Goal: Task Accomplishment & Management: Complete application form

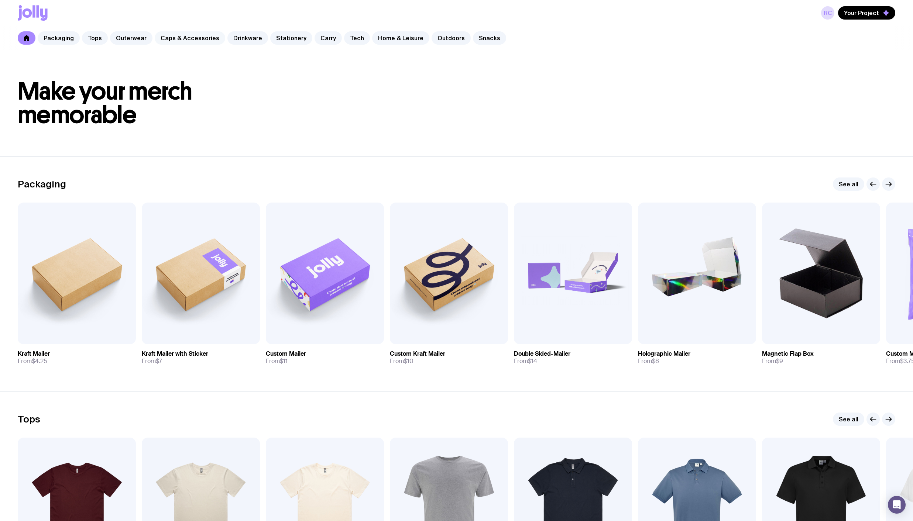
click at [177, 41] on link "Caps & Accessories" at bounding box center [190, 37] width 71 height 13
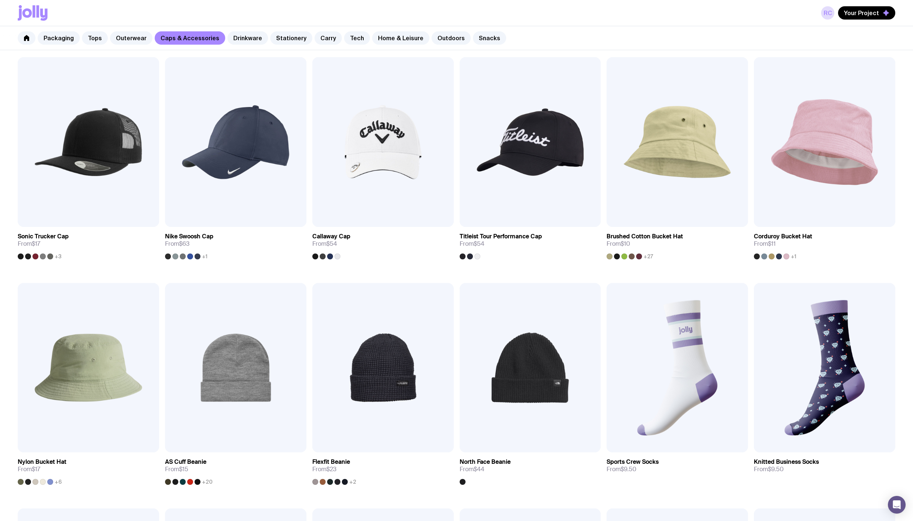
scroll to position [369, 0]
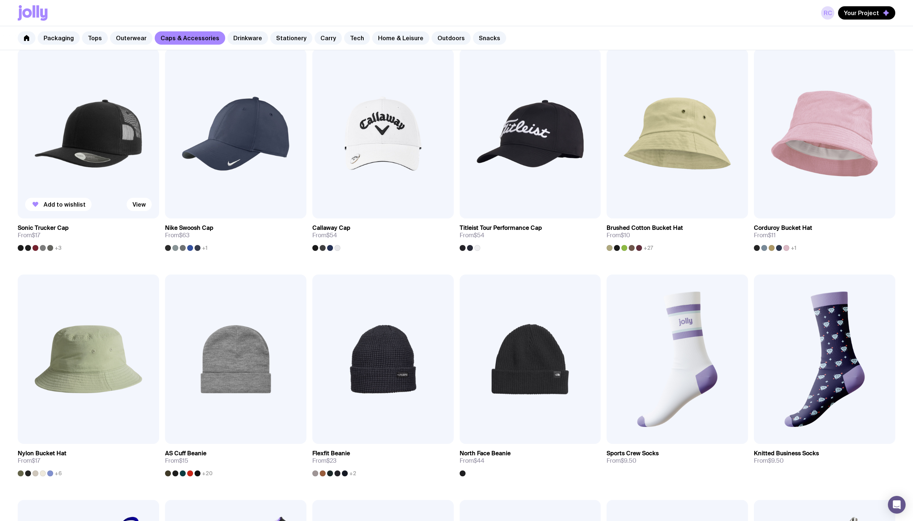
click at [78, 157] on img at bounding box center [88, 133] width 141 height 169
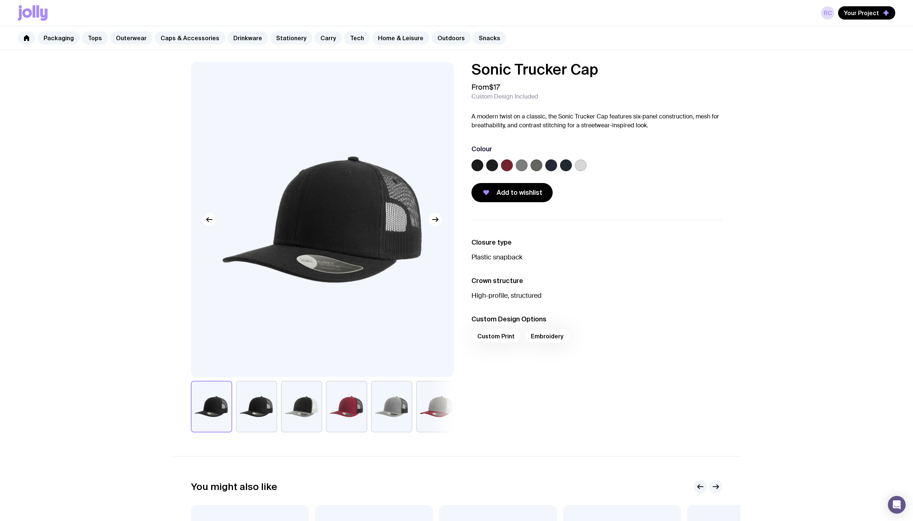
click at [249, 400] on button "button" at bounding box center [256, 407] width 41 height 52
click at [211, 414] on button "button" at bounding box center [211, 407] width 41 height 52
click at [512, 165] on label at bounding box center [507, 165] width 12 height 12
click at [0, 0] on input "radio" at bounding box center [0, 0] width 0 height 0
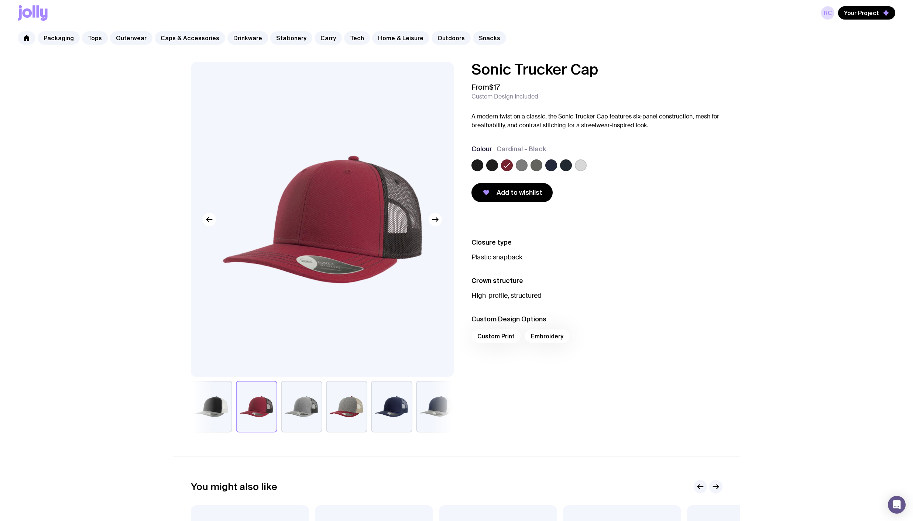
click at [525, 166] on label at bounding box center [522, 165] width 12 height 12
click at [0, 0] on input "radio" at bounding box center [0, 0] width 0 height 0
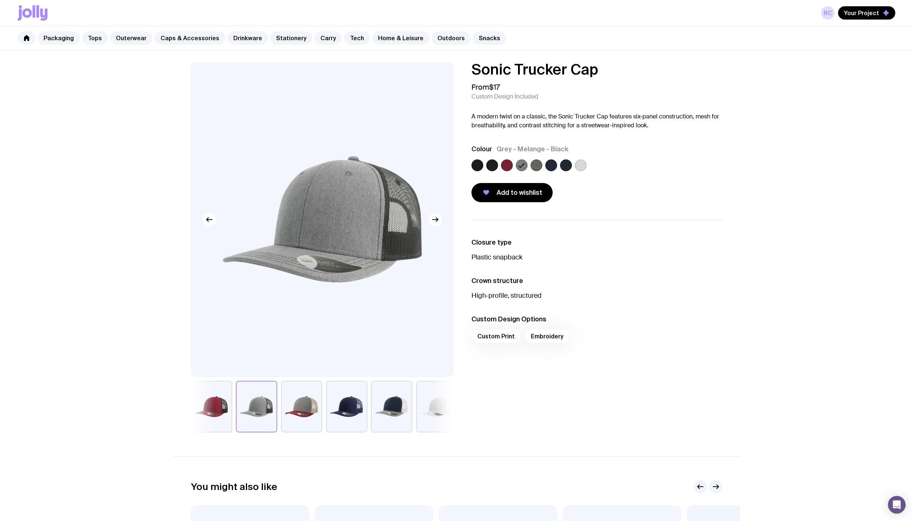
click at [534, 167] on label at bounding box center [537, 165] width 12 height 12
click at [0, 0] on input "radio" at bounding box center [0, 0] width 0 height 0
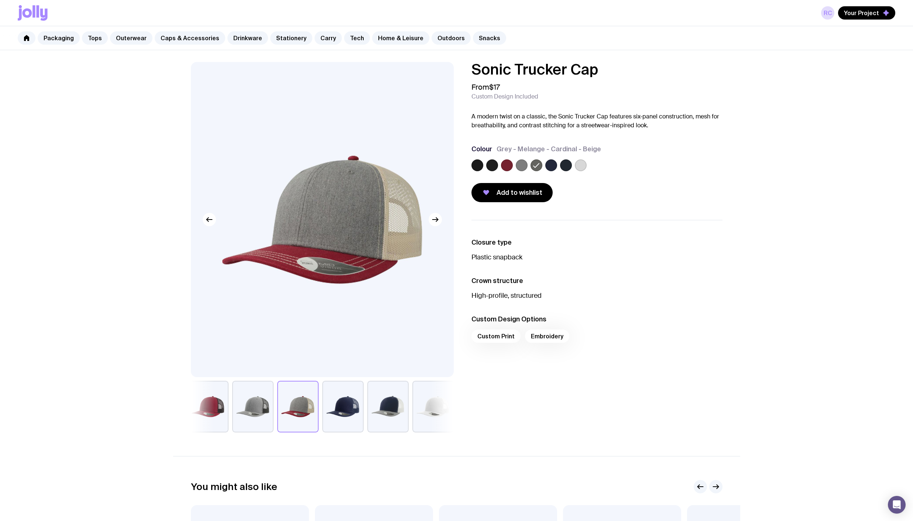
click at [550, 166] on label at bounding box center [551, 165] width 12 height 12
click at [0, 0] on input "radio" at bounding box center [0, 0] width 0 height 0
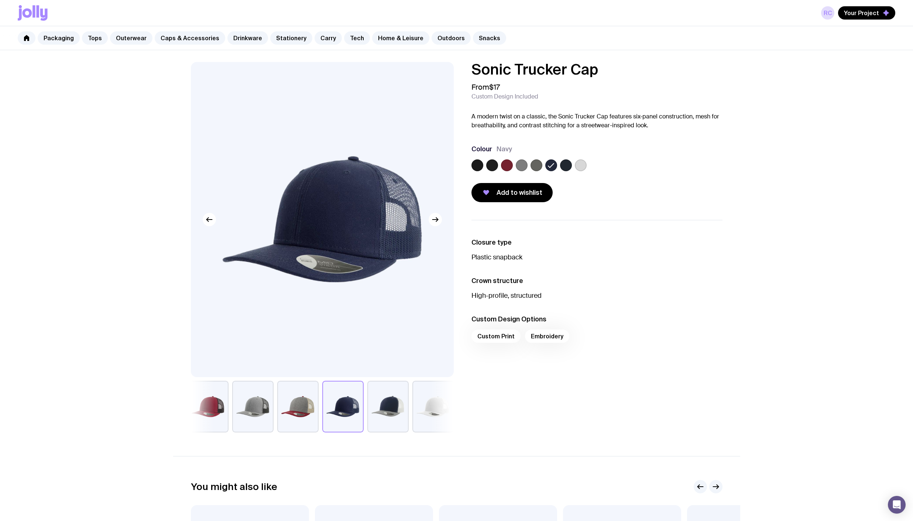
click at [562, 166] on label at bounding box center [566, 165] width 12 height 12
click at [0, 0] on input "radio" at bounding box center [0, 0] width 0 height 0
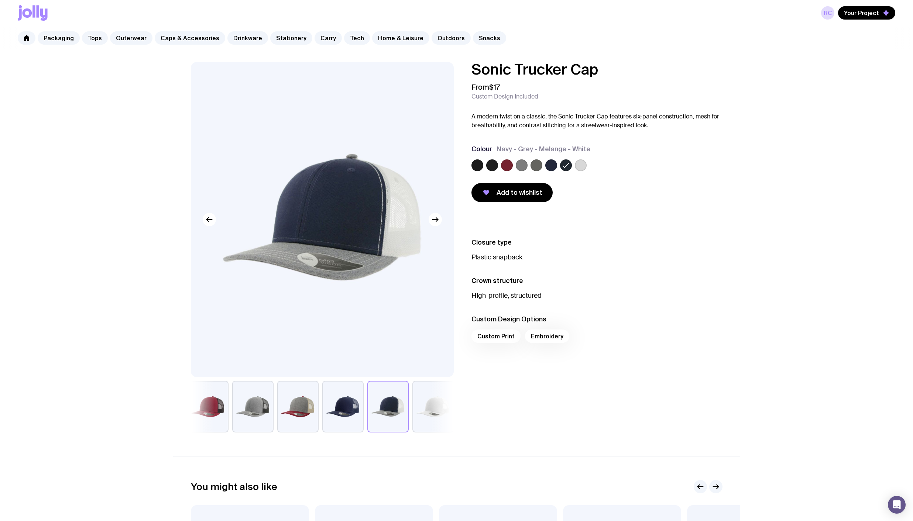
click at [578, 167] on label at bounding box center [581, 165] width 12 height 12
click at [0, 0] on input "radio" at bounding box center [0, 0] width 0 height 0
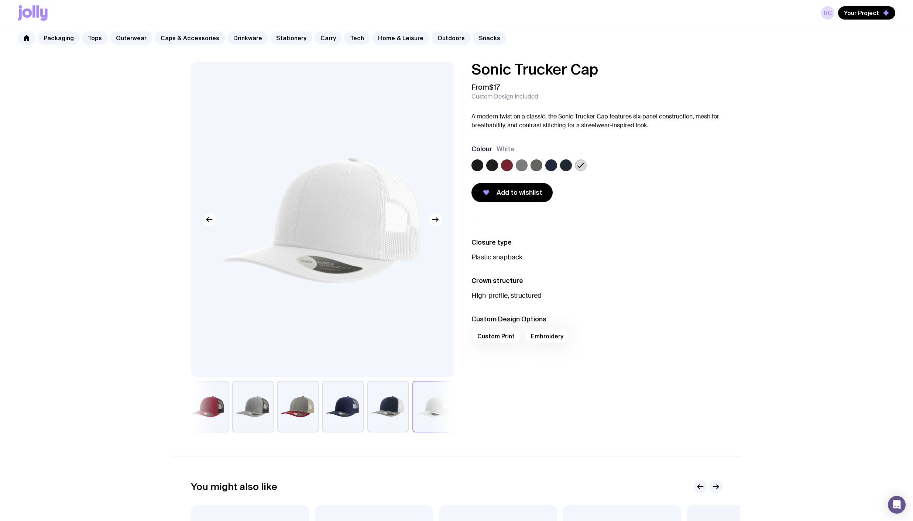
click at [563, 166] on label at bounding box center [566, 165] width 12 height 12
click at [0, 0] on input "radio" at bounding box center [0, 0] width 0 height 0
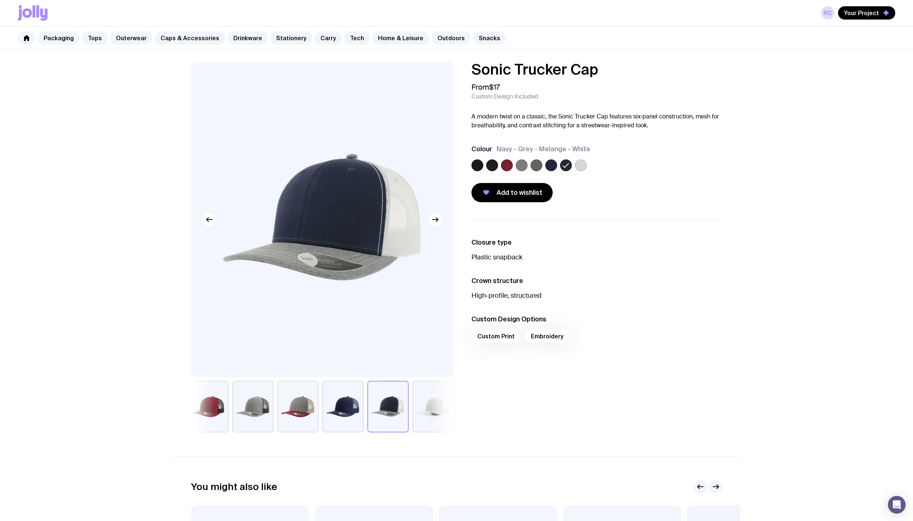
click at [328, 408] on button "button" at bounding box center [342, 407] width 41 height 52
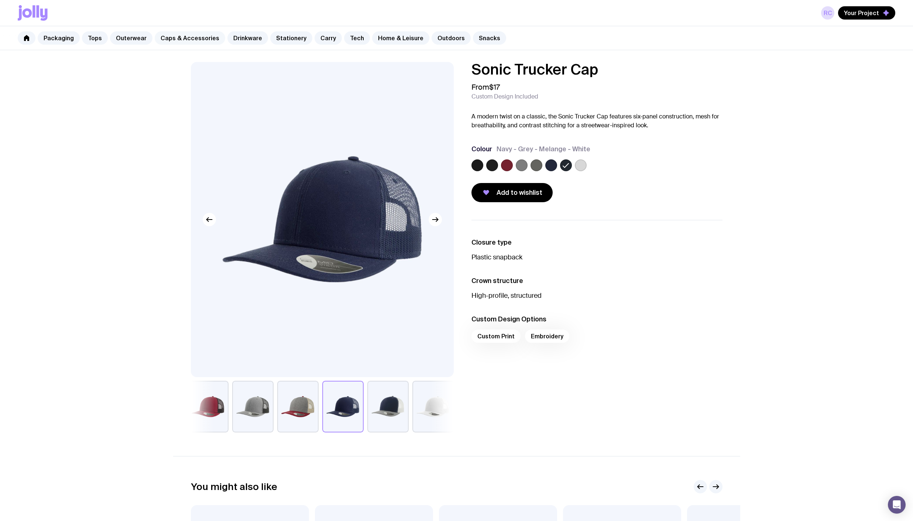
click at [183, 39] on link "Caps & Accessories" at bounding box center [190, 37] width 71 height 13
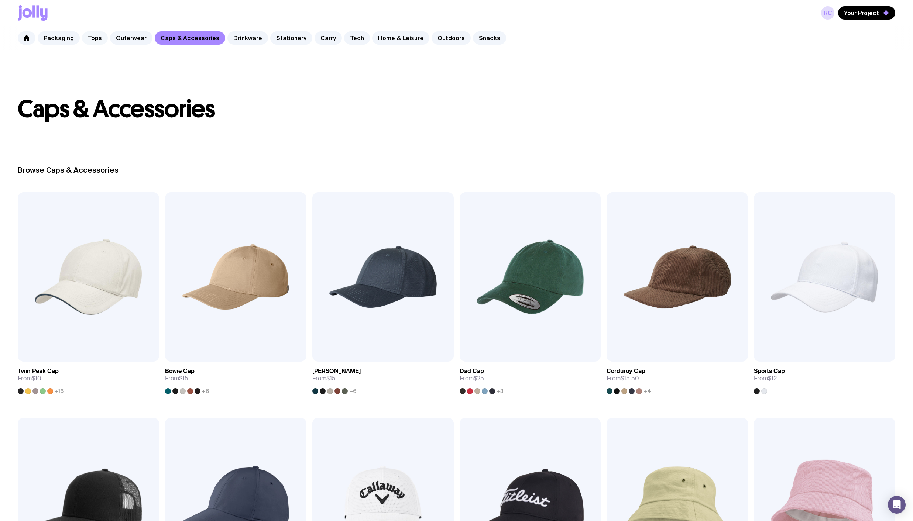
click at [100, 39] on link "Tops" at bounding box center [95, 37] width 26 height 13
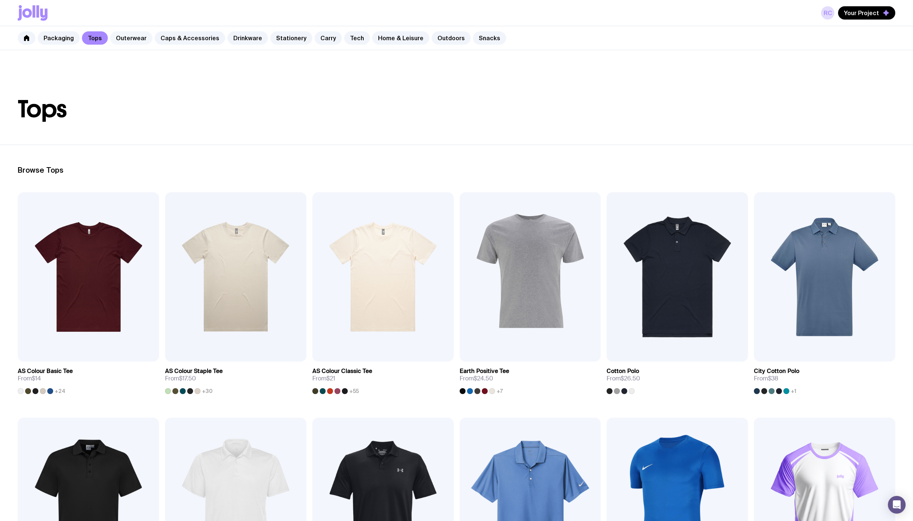
click at [119, 39] on link "Outerwear" at bounding box center [131, 37] width 42 height 13
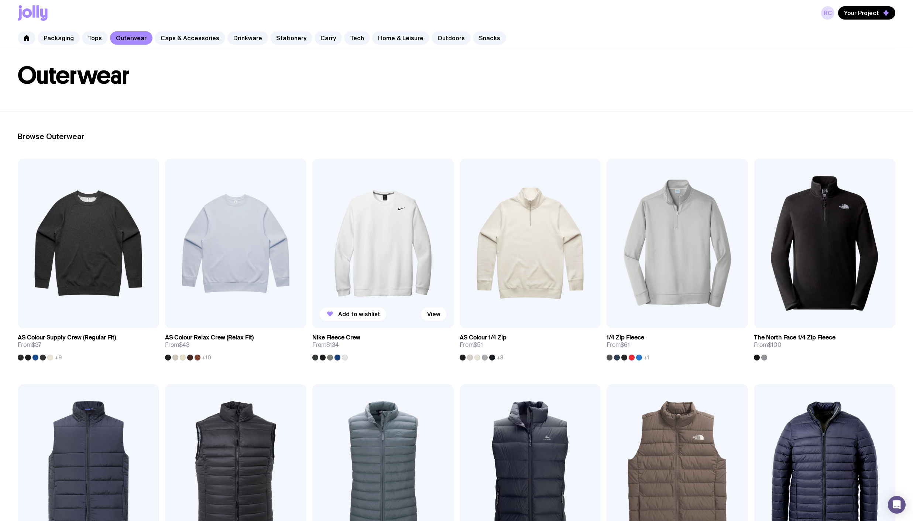
scroll to position [74, 0]
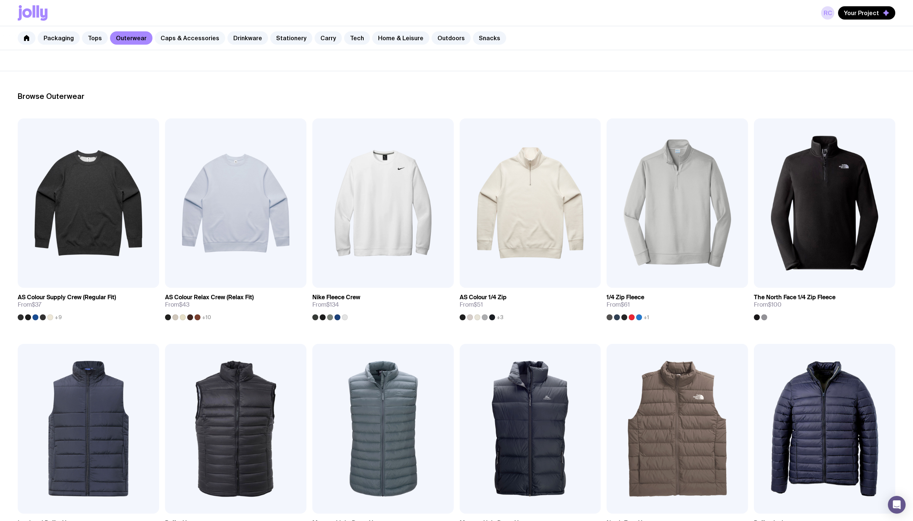
click at [188, 42] on link "Caps & Accessories" at bounding box center [190, 37] width 71 height 13
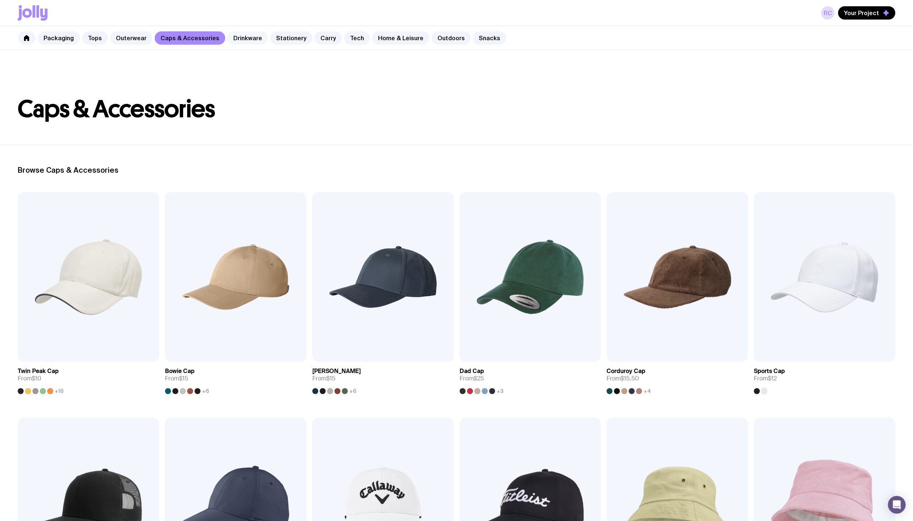
click at [233, 43] on link "Drinkware" at bounding box center [247, 37] width 41 height 13
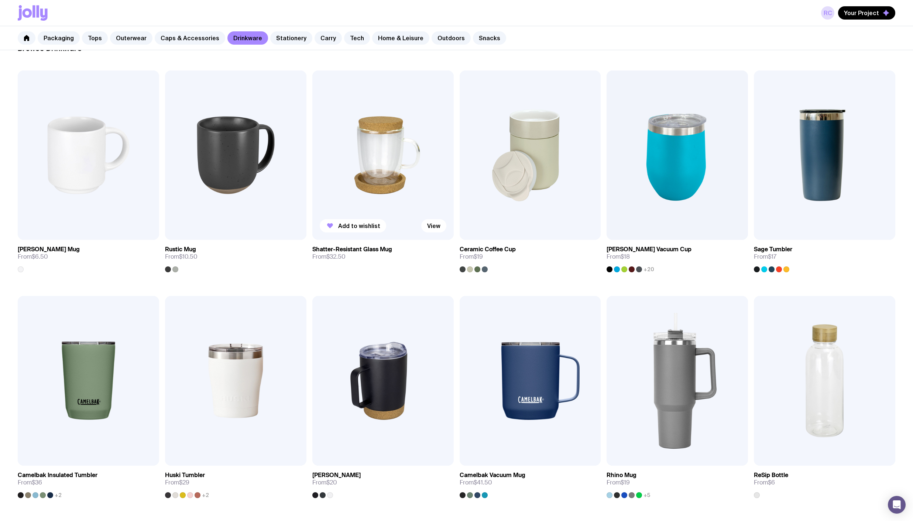
scroll to position [74, 0]
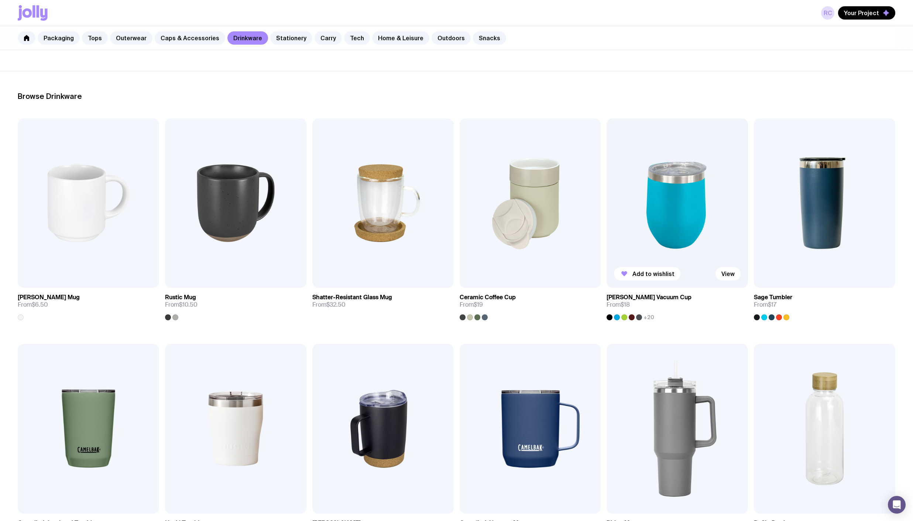
click at [625, 197] on img at bounding box center [677, 203] width 141 height 169
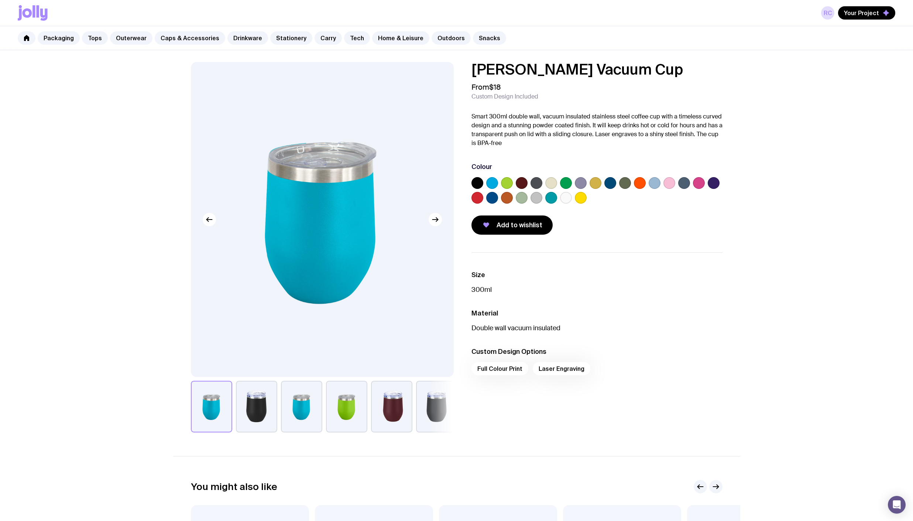
click at [496, 367] on div "Full Colour Print Laser Engraving" at bounding box center [596, 371] width 251 height 18
click at [191, 38] on link "Caps & Accessories" at bounding box center [190, 37] width 71 height 13
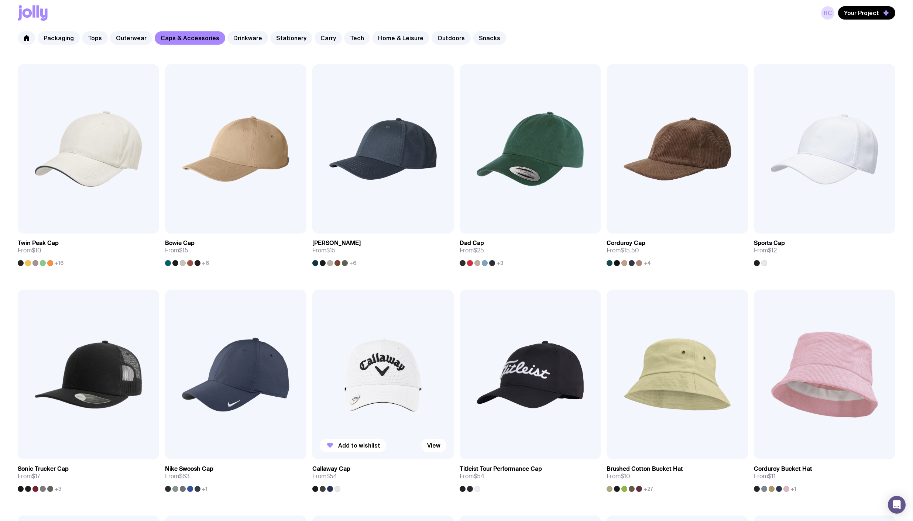
scroll to position [85, 0]
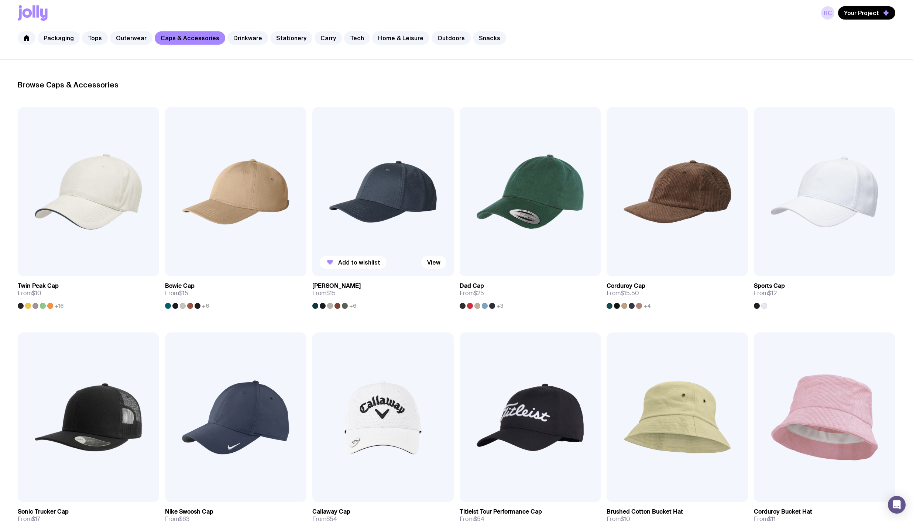
click at [358, 203] on img at bounding box center [382, 191] width 141 height 169
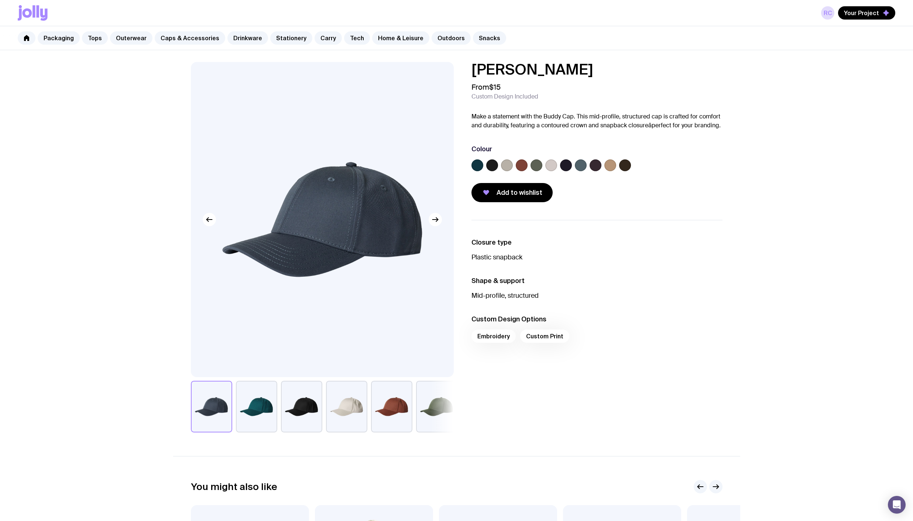
click at [306, 411] on button "button" at bounding box center [301, 407] width 41 height 52
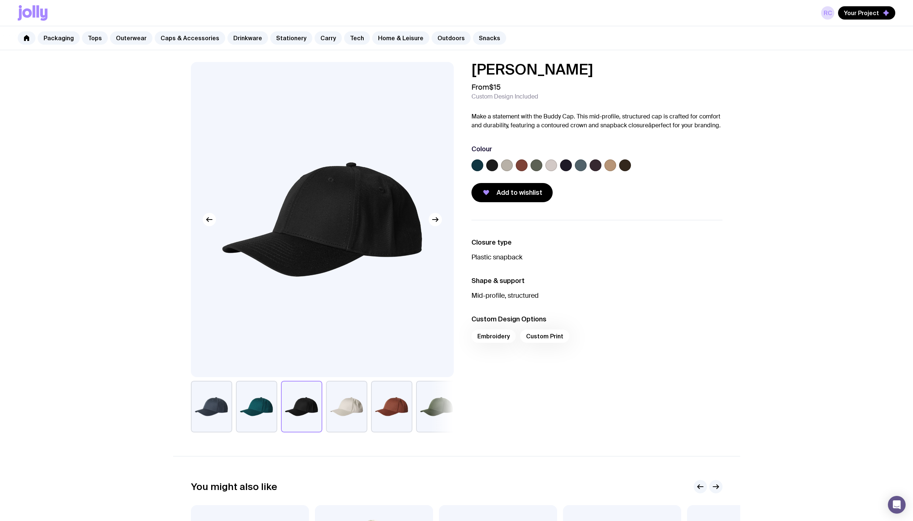
click at [336, 411] on button "button" at bounding box center [346, 407] width 41 height 52
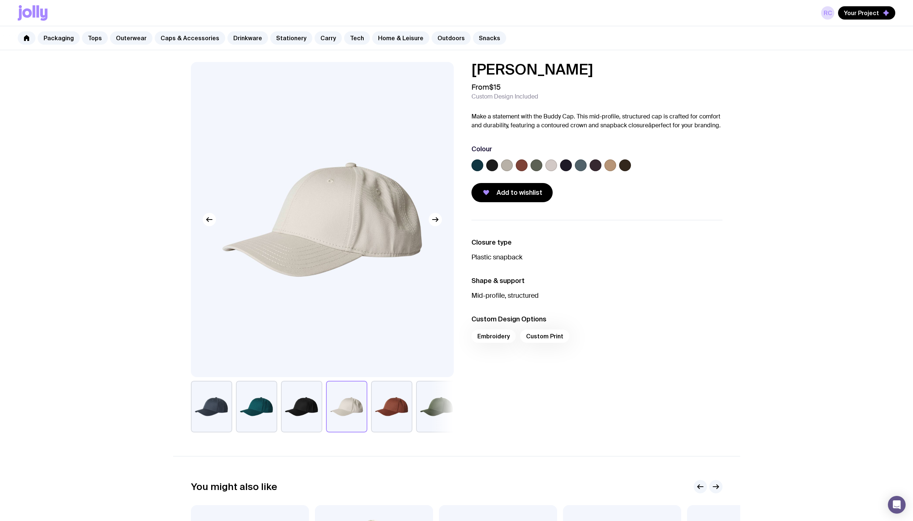
click at [367, 411] on button "button" at bounding box center [346, 407] width 41 height 52
click at [435, 220] on icon "button" at bounding box center [435, 220] width 6 height 0
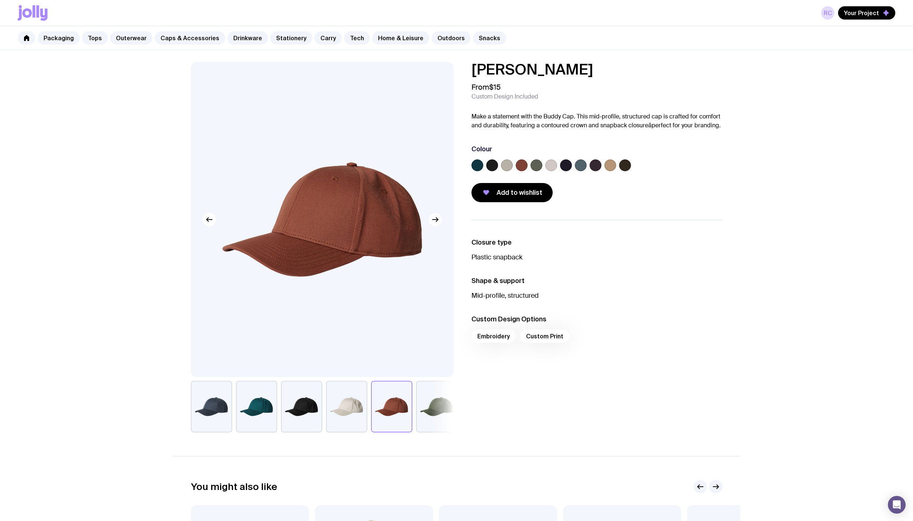
click at [435, 220] on icon "button" at bounding box center [435, 220] width 6 height 0
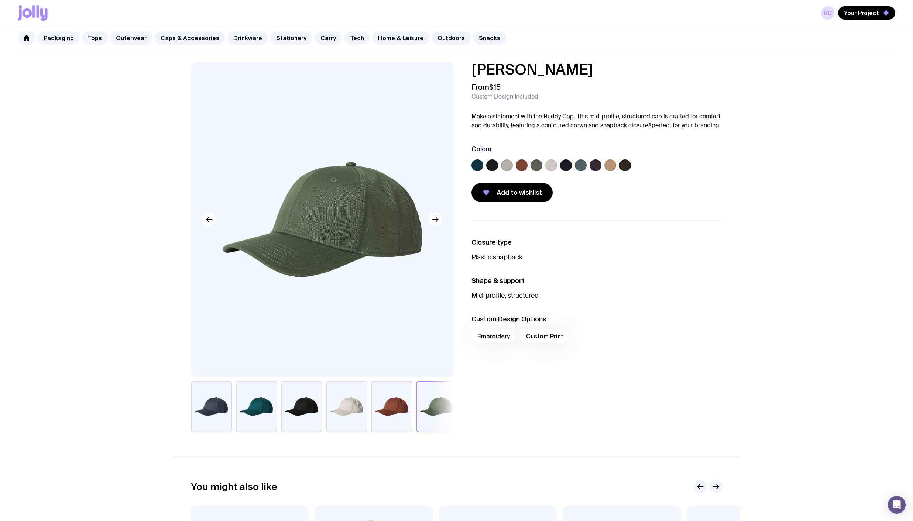
click at [542, 339] on div "Embroidery Custom Print" at bounding box center [596, 339] width 251 height 18
click at [168, 36] on link "Caps & Accessories" at bounding box center [190, 37] width 71 height 13
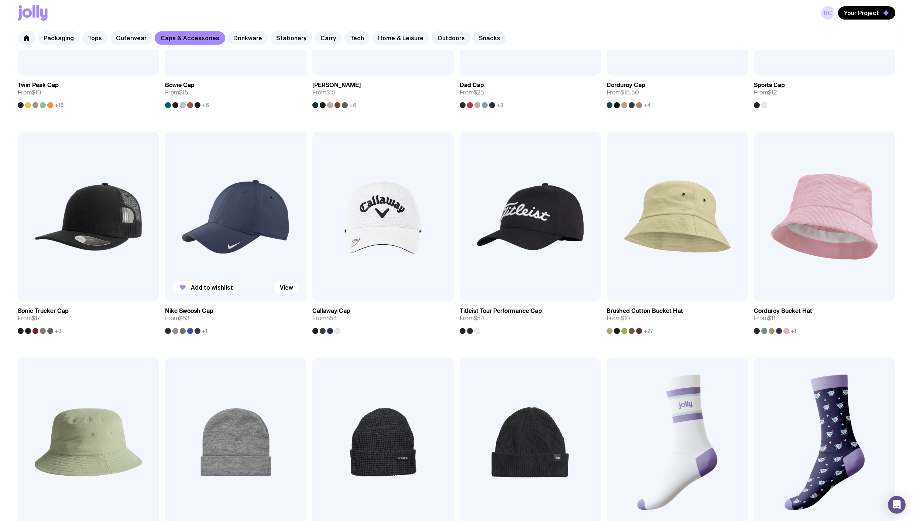
scroll to position [295, 0]
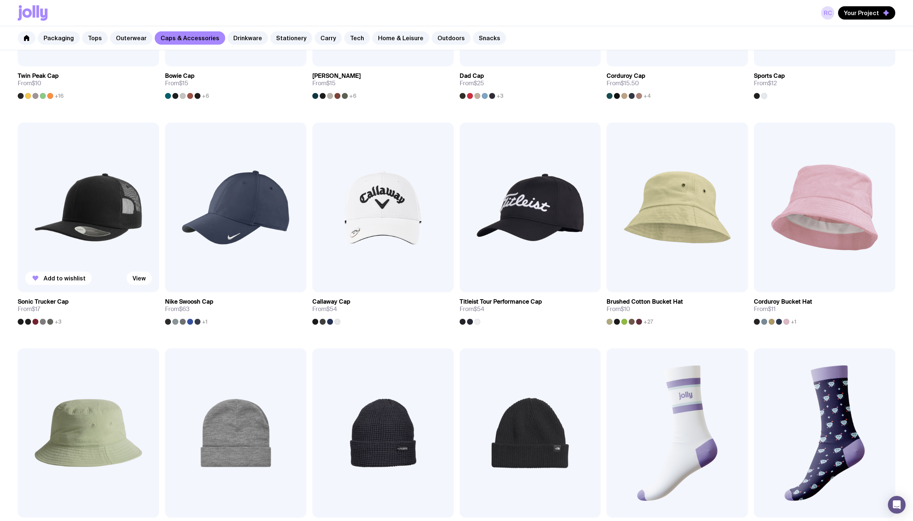
click at [113, 192] on img at bounding box center [88, 207] width 141 height 169
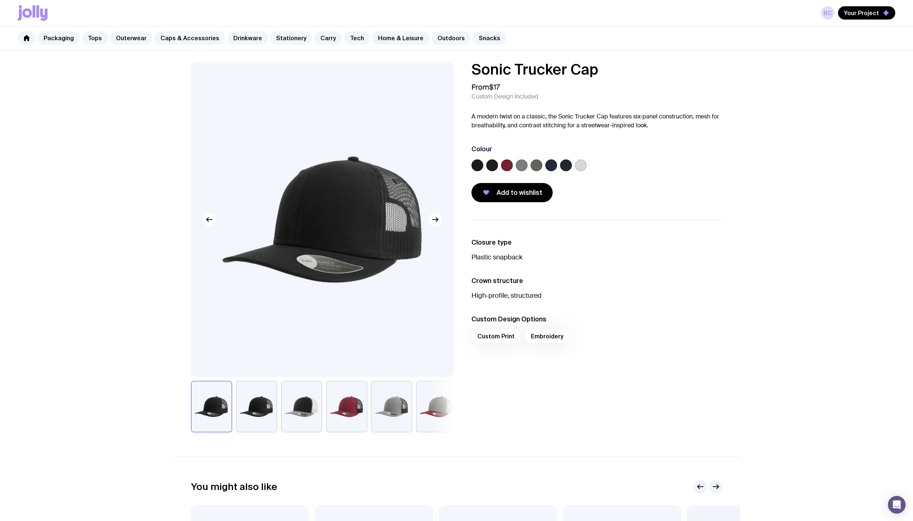
click at [492, 333] on div "Custom Print Embroidery" at bounding box center [596, 339] width 251 height 18
click at [493, 168] on label at bounding box center [492, 165] width 12 height 12
click at [0, 0] on input "radio" at bounding box center [0, 0] width 0 height 0
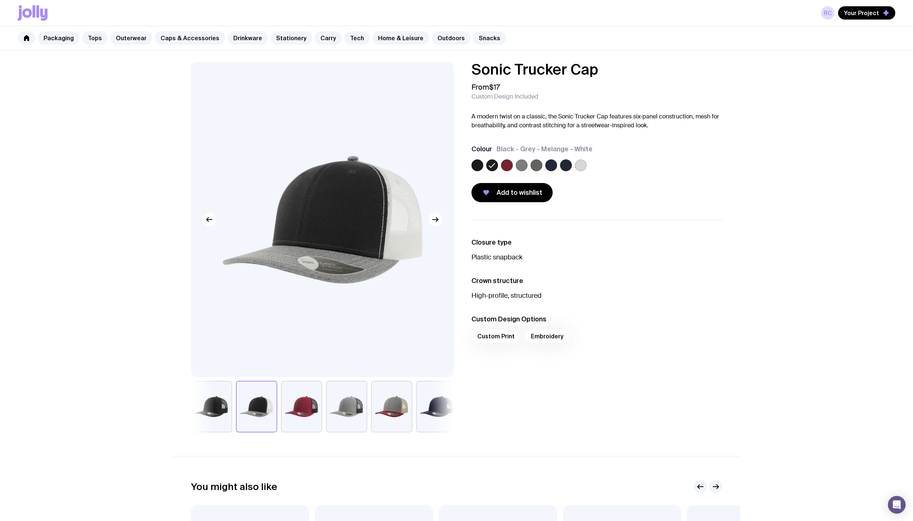
click at [512, 168] on div at bounding box center [507, 165] width 12 height 12
click at [518, 168] on label at bounding box center [522, 165] width 12 height 12
click at [0, 0] on input "radio" at bounding box center [0, 0] width 0 height 0
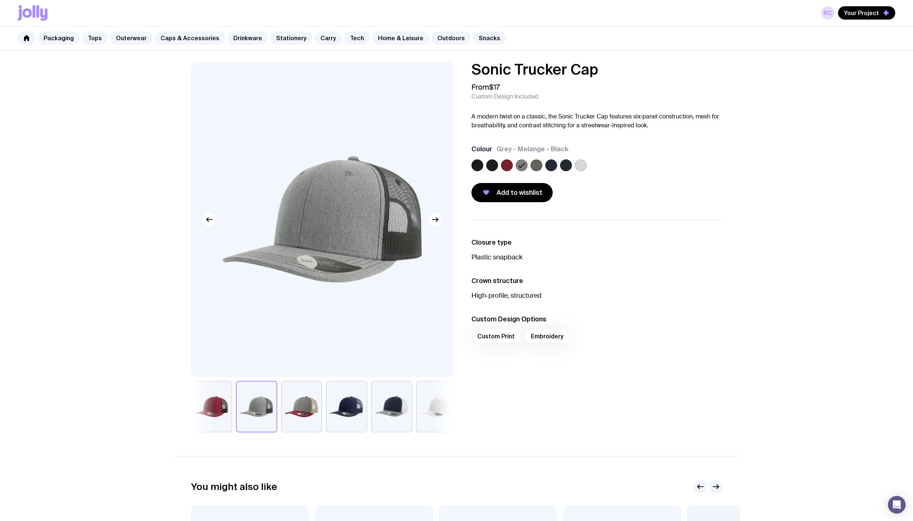
click at [509, 167] on label at bounding box center [507, 165] width 12 height 12
click at [0, 0] on input "radio" at bounding box center [0, 0] width 0 height 0
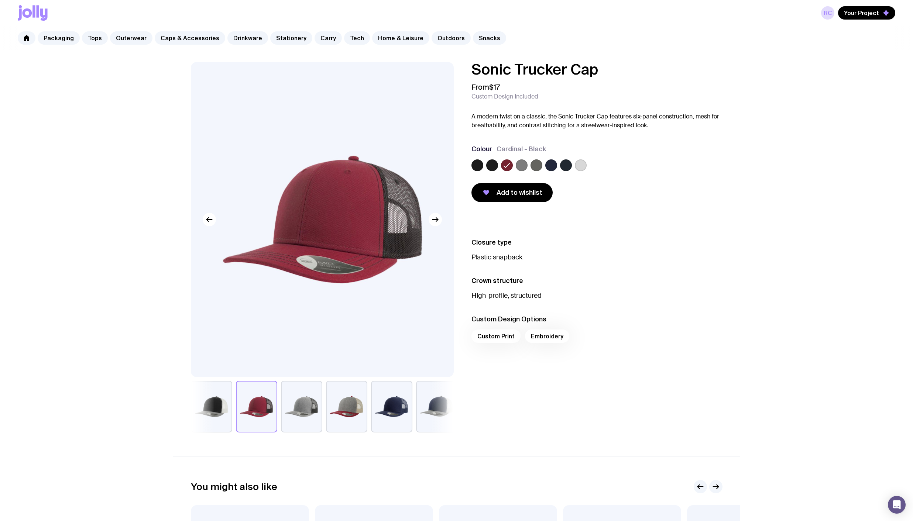
click at [522, 167] on label at bounding box center [522, 165] width 12 height 12
click at [0, 0] on input "radio" at bounding box center [0, 0] width 0 height 0
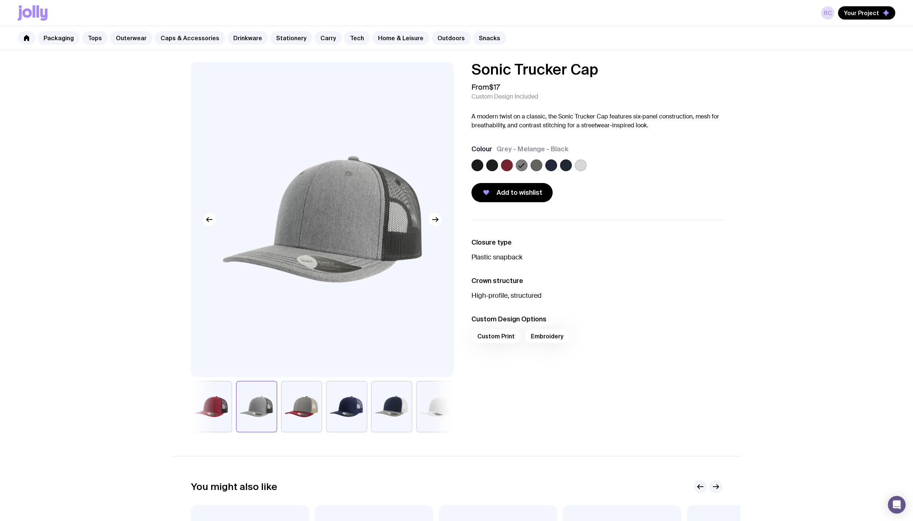
click at [531, 167] on div at bounding box center [537, 165] width 12 height 12
click at [537, 167] on label at bounding box center [537, 165] width 12 height 12
click at [0, 0] on input "radio" at bounding box center [0, 0] width 0 height 0
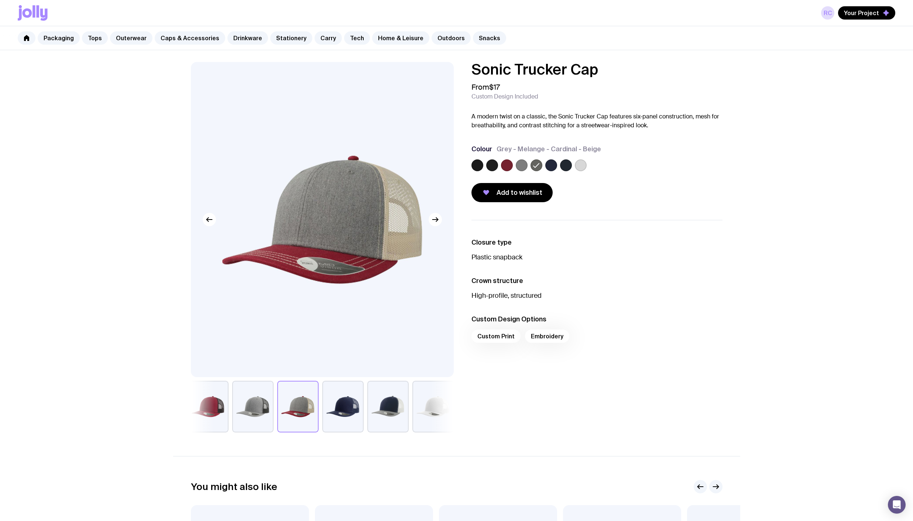
click at [548, 167] on label at bounding box center [551, 165] width 12 height 12
click at [0, 0] on input "radio" at bounding box center [0, 0] width 0 height 0
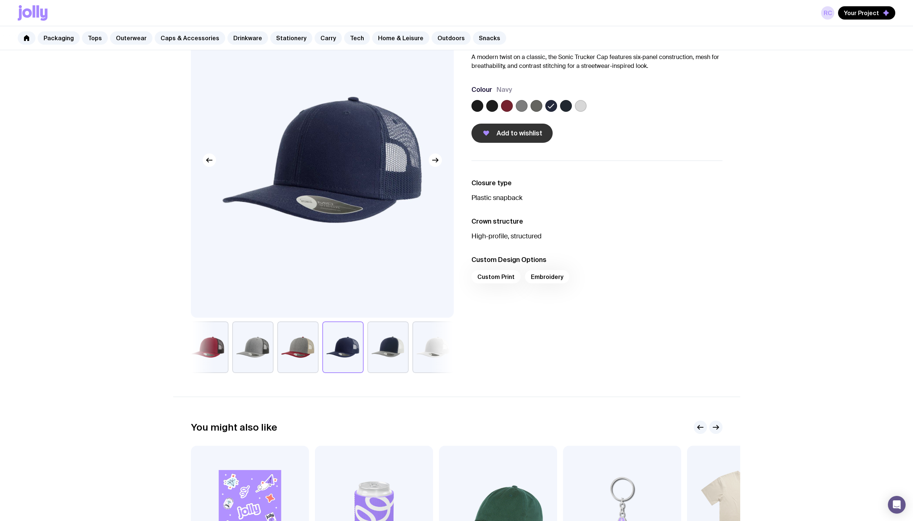
scroll to position [74, 0]
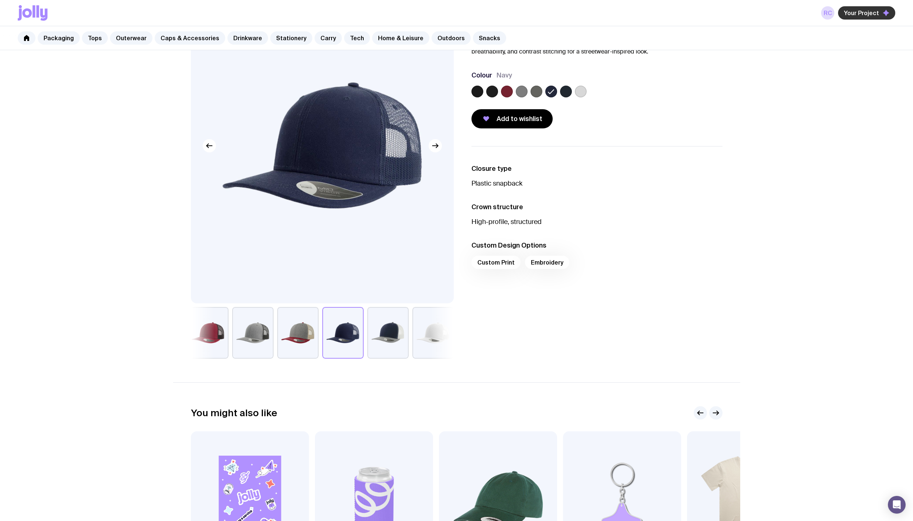
click at [869, 13] on span "Your Project" at bounding box center [861, 12] width 35 height 7
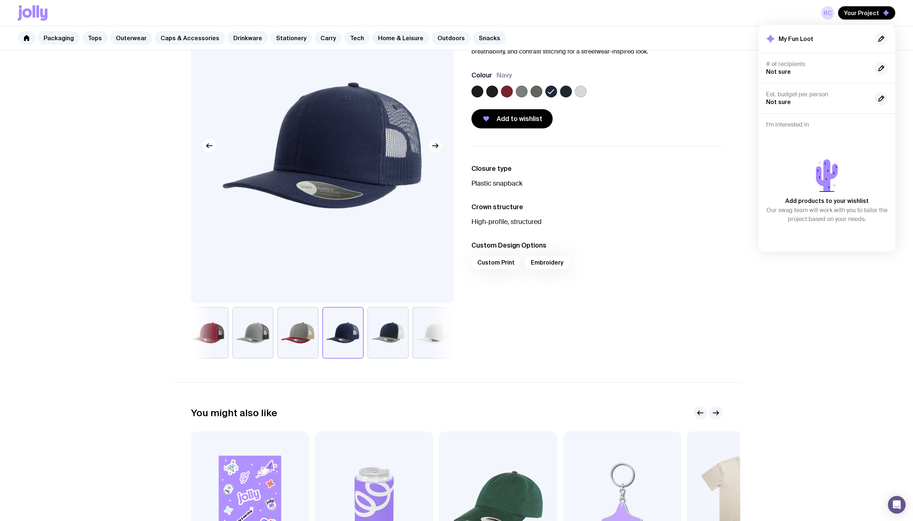
click at [881, 37] on icon "button" at bounding box center [881, 38] width 9 height 9
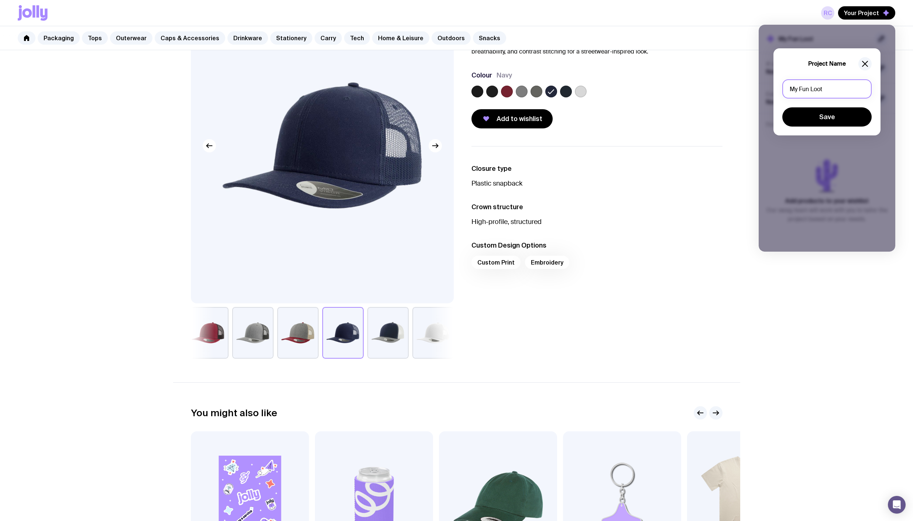
drag, startPoint x: 855, startPoint y: 92, endPoint x: 655, endPoint y: 86, distance: 199.8
click at [655, 86] on div "RC Your Project My Fun Loot # of recipients Not sure Est. budget per person Not…" at bounding box center [456, 324] width 913 height 796
type input "SF Hats"
click at [819, 115] on button "Save" at bounding box center [826, 116] width 89 height 19
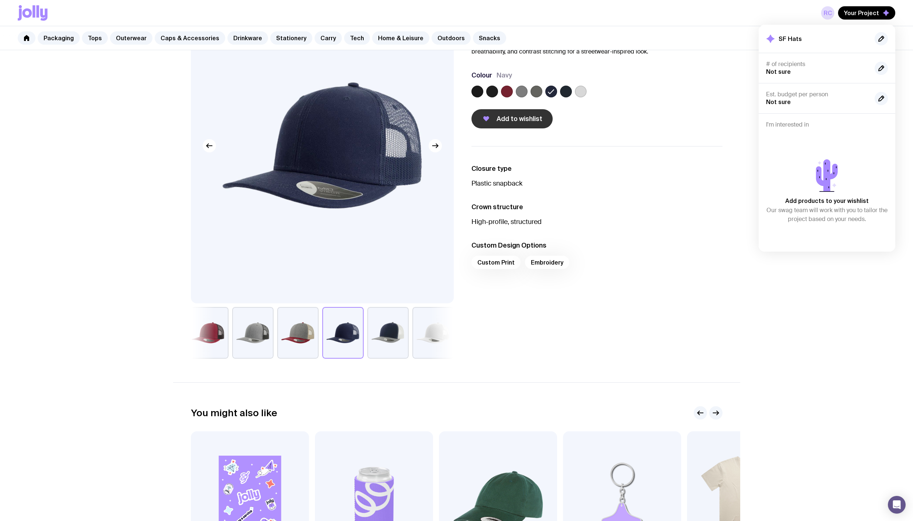
click at [529, 121] on span "Add to wishlist" at bounding box center [520, 118] width 46 height 9
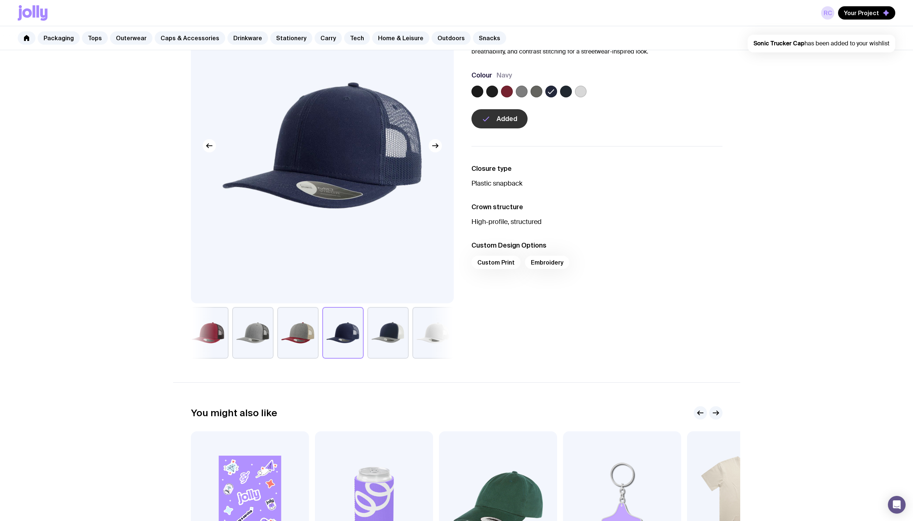
scroll to position [0, 0]
click at [869, 12] on span "Your Project" at bounding box center [861, 12] width 35 height 7
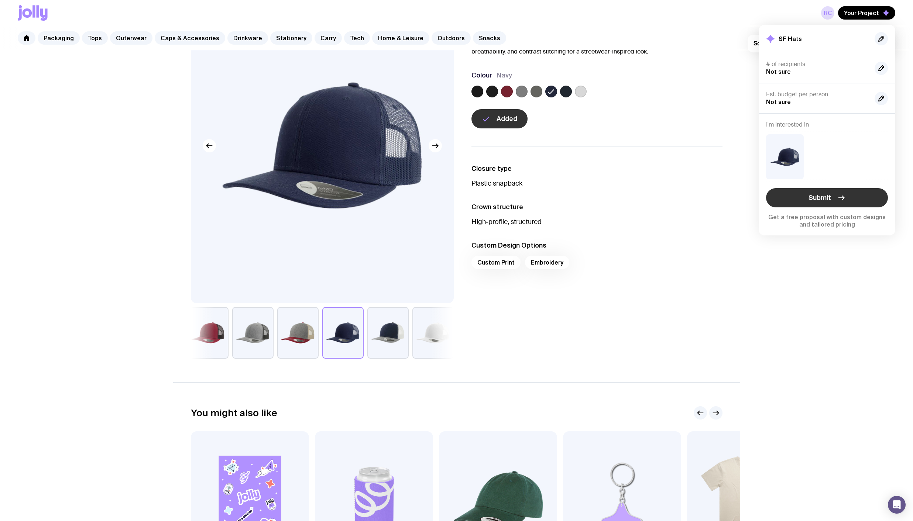
click at [818, 199] on span "Submit" at bounding box center [820, 197] width 23 height 9
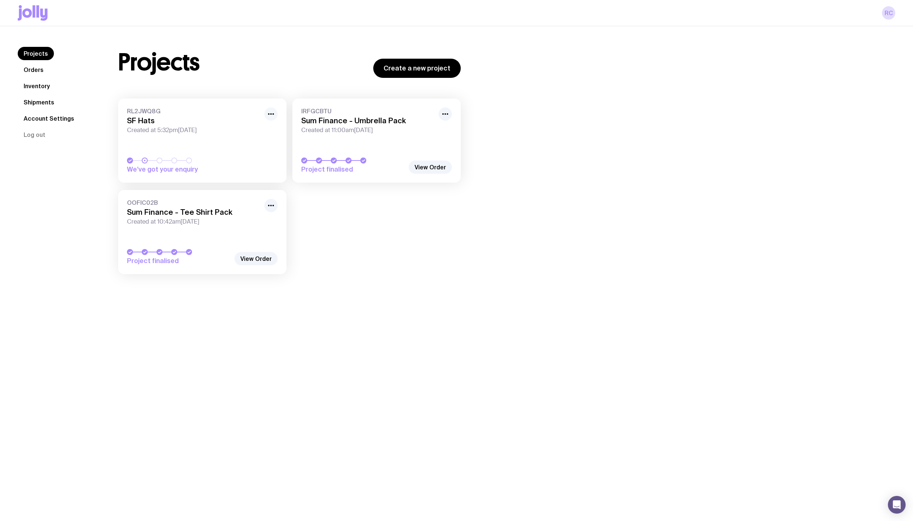
click at [274, 111] on icon "button" at bounding box center [271, 114] width 9 height 9
click at [182, 127] on span "Created at 5:32pm[DATE]" at bounding box center [193, 130] width 133 height 7
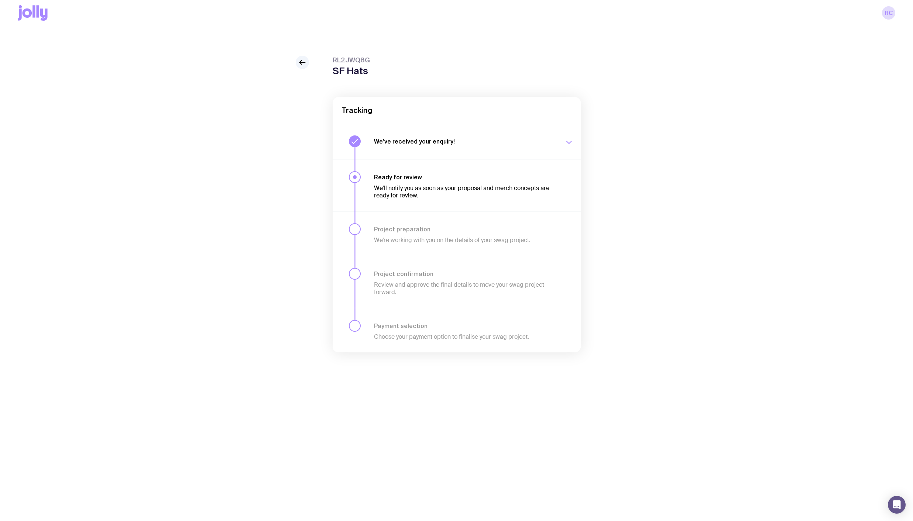
click at [363, 177] on div "Ready for review We’ll notify you as soon as your proposal and merch concepts a…" at bounding box center [457, 185] width 248 height 52
click at [305, 64] on icon at bounding box center [302, 62] width 9 height 9
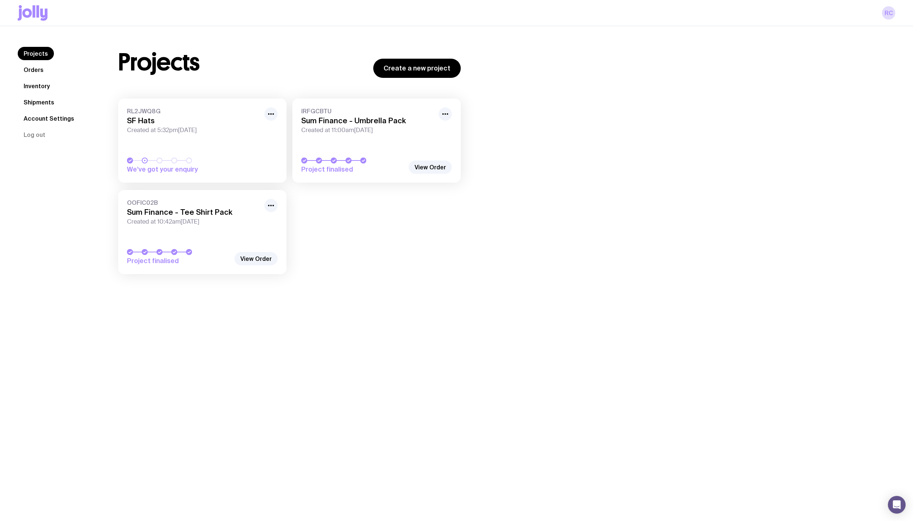
click at [30, 15] on icon at bounding box center [28, 12] width 10 height 9
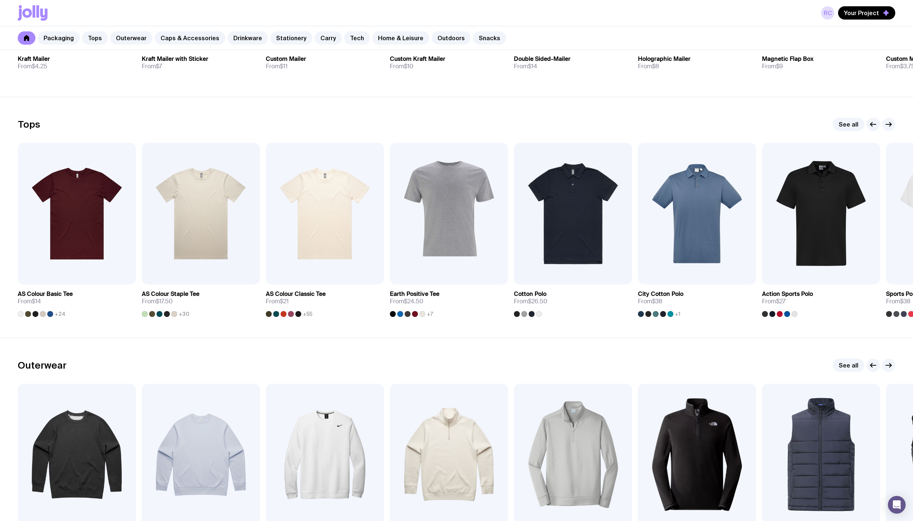
scroll to position [738, 0]
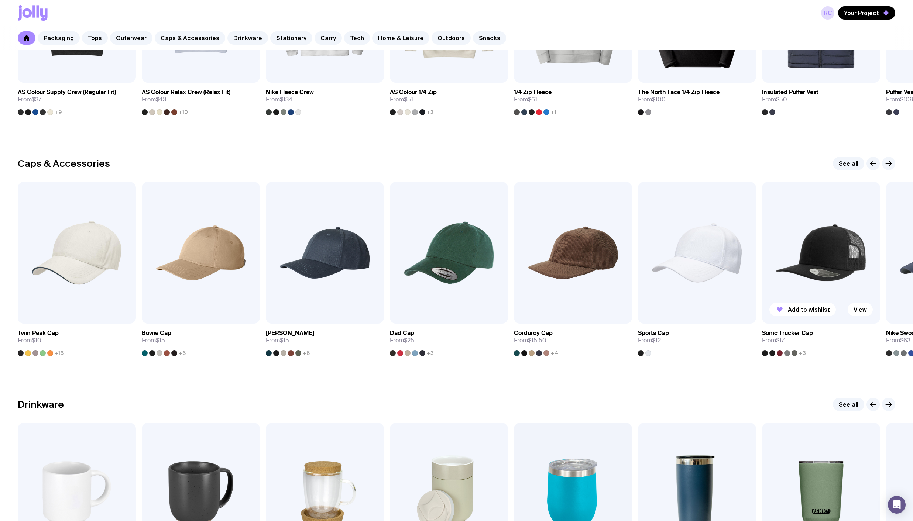
click at [804, 248] on img at bounding box center [821, 253] width 118 height 142
